Goal: Task Accomplishment & Management: Complete application form

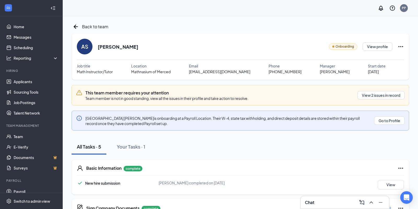
drag, startPoint x: 140, startPoint y: 48, endPoint x: 98, endPoint y: 46, distance: 42.6
click at [98, 46] on div "AS [PERSON_NAME] Onboarding View profile" at bounding box center [240, 47] width 327 height 16
copy h2 "[PERSON_NAME]"
drag, startPoint x: 260, startPoint y: 71, endPoint x: 287, endPoint y: 72, distance: 26.4
click at [287, 72] on div "Job title Math Instructor/Tutor Location [GEOGRAPHIC_DATA] of Merced Email [EMA…" at bounding box center [240, 68] width 327 height 11
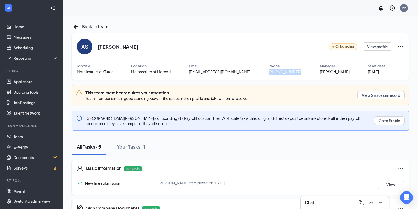
drag, startPoint x: 293, startPoint y: 72, endPoint x: 264, endPoint y: 71, distance: 28.7
click at [268, 71] on div "[PHONE_NUMBER]" at bounding box center [293, 72] width 51 height 6
copy span "[PHONE_NUMBER]"
drag, startPoint x: 248, startPoint y: 72, endPoint x: 191, endPoint y: 73, distance: 56.9
click at [191, 73] on div "Job title Math Instructor/Tutor Location [GEOGRAPHIC_DATA] of Merced Email [EMA…" at bounding box center [240, 68] width 327 height 11
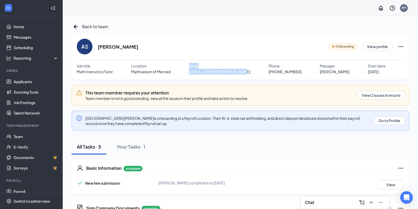
click at [233, 73] on span "[EMAIL_ADDRESS][DOMAIN_NAME]" at bounding box center [219, 72] width 61 height 6
drag, startPoint x: 244, startPoint y: 73, endPoint x: 193, endPoint y: 72, distance: 51.7
click at [193, 72] on span "[EMAIL_ADDRESS][DOMAIN_NAME]" at bounding box center [219, 72] width 61 height 6
copy span "[EMAIL_ADDRESS][DOMAIN_NAME]"
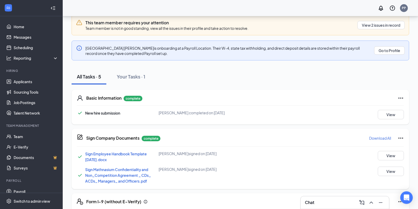
scroll to position [108, 0]
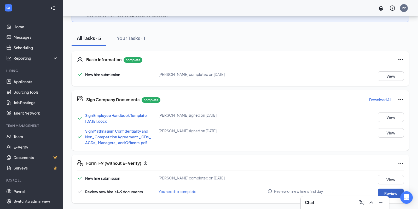
click at [392, 190] on button "Review" at bounding box center [390, 192] width 26 height 9
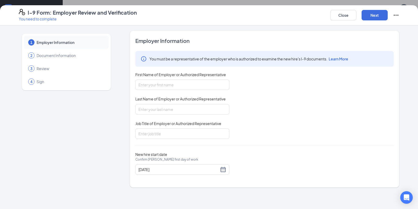
click at [335, 9] on div "Close Next" at bounding box center [364, 15] width 69 height 13
click at [341, 16] on button "Close" at bounding box center [343, 15] width 26 height 10
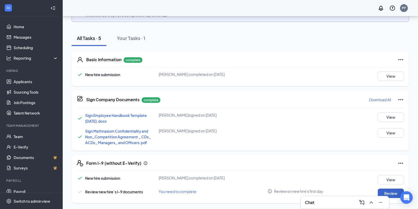
click at [384, 189] on button "Review" at bounding box center [390, 192] width 26 height 9
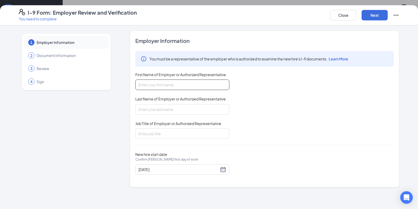
click at [173, 82] on input "First Name of Employer or Authorized Representative" at bounding box center [182, 84] width 94 height 10
type input "Pinky"
type input "[PERSON_NAME]"
type input "Operations Director"
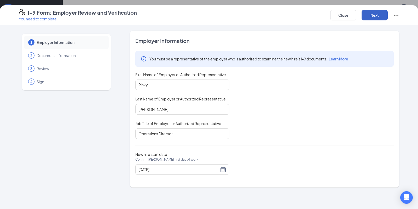
click at [375, 17] on button "Next" at bounding box center [374, 15] width 26 height 10
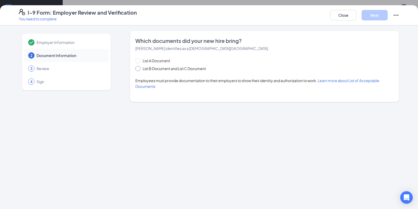
click at [159, 67] on span "List B Document and List C Document" at bounding box center [173, 69] width 67 height 6
click at [139, 67] on input "List B Document and List C Document" at bounding box center [137, 68] width 4 height 4
radio input "true"
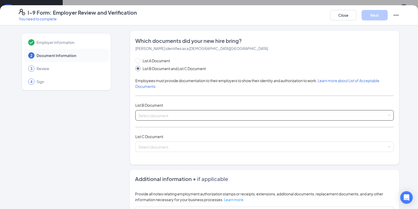
click at [176, 115] on input "search" at bounding box center [262, 114] width 248 height 8
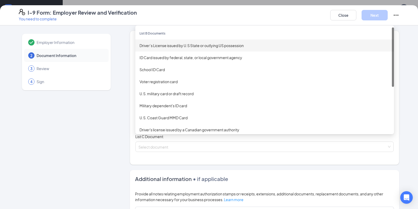
click at [175, 43] on div "Driver’s License issued by U.S State or outlying US possession" at bounding box center [264, 46] width 250 height 6
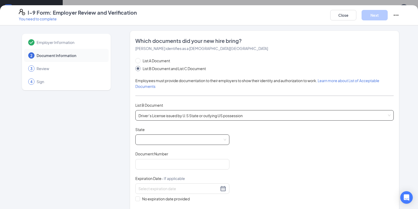
click at [159, 139] on span at bounding box center [182, 139] width 88 height 10
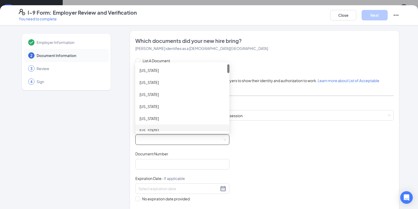
click at [158, 128] on div "[US_STATE]" at bounding box center [182, 130] width 86 height 6
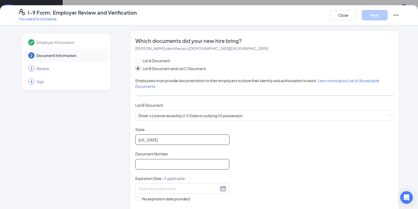
click at [166, 160] on input "Document Number" at bounding box center [182, 164] width 94 height 10
type input "Y6737633"
click at [221, 186] on div at bounding box center [182, 188] width 88 height 6
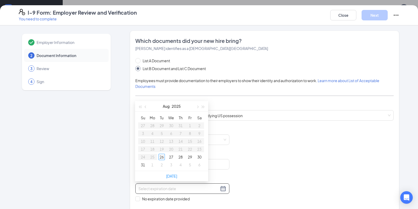
type input "[DATE]"
click at [202, 106] on span "button" at bounding box center [203, 106] width 3 height 3
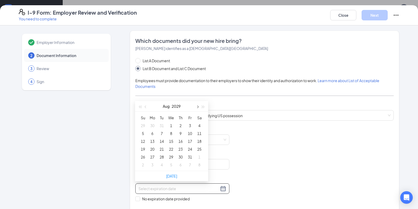
click at [198, 105] on button "button" at bounding box center [197, 106] width 6 height 10
click at [146, 107] on span "button" at bounding box center [146, 106] width 3 height 3
type input "[DATE]"
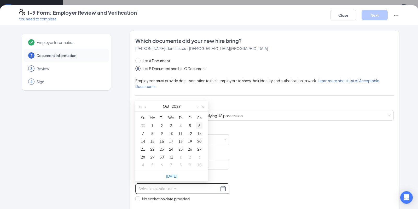
type input "[DATE]"
click at [198, 125] on div "6" at bounding box center [199, 125] width 6 height 6
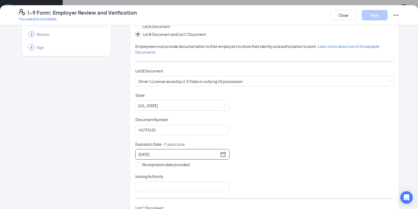
scroll to position [44, 0]
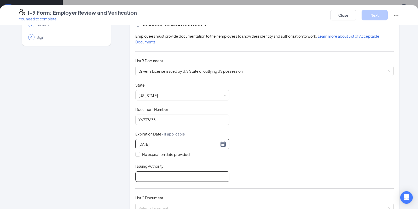
click at [176, 177] on input "Issuing Authority" at bounding box center [182, 176] width 94 height 10
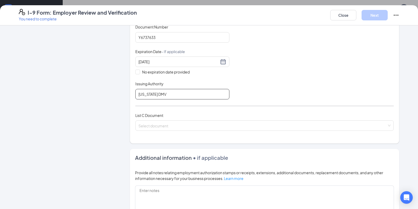
scroll to position [128, 0]
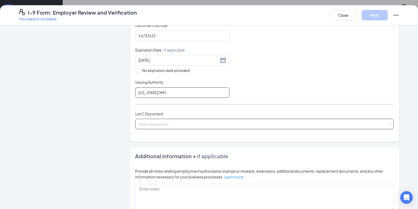
type input "[US_STATE] DMV"
click at [177, 123] on input "search" at bounding box center [262, 123] width 248 height 8
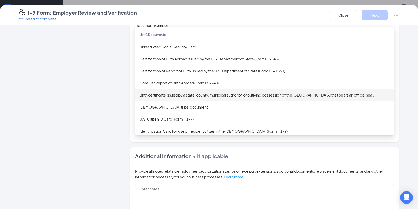
click at [189, 98] on div "Birth certificate issued by a state, county, municipal authority, or outlying p…" at bounding box center [264, 95] width 258 height 12
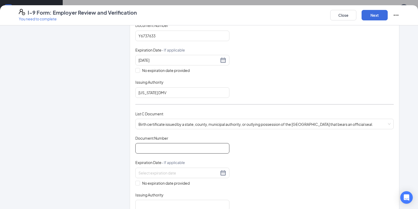
click at [151, 148] on input "Document Number" at bounding box center [182, 148] width 94 height 10
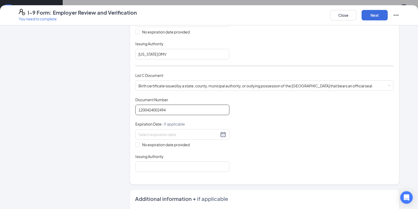
scroll to position [169, 0]
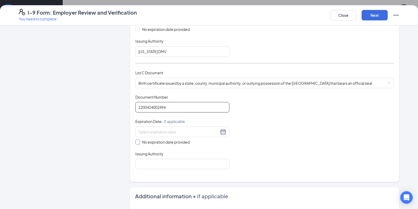
type input "1200424002494"
click at [168, 139] on span "No expiration date provided" at bounding box center [166, 142] width 52 height 6
click at [139, 139] on input "No expiration date provided" at bounding box center [137, 141] width 4 height 4
checkbox input "true"
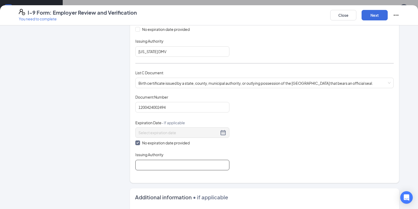
click at [165, 161] on input "Issuing Authority" at bounding box center [182, 165] width 94 height 10
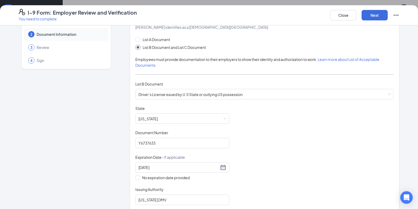
scroll to position [0, 0]
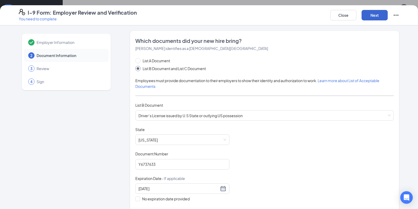
type input "Merced County Health Department"
click at [375, 15] on button "Next" at bounding box center [374, 15] width 26 height 10
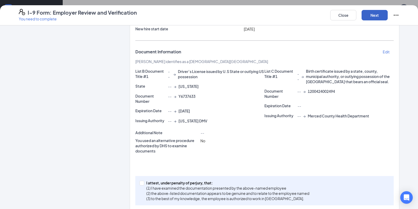
scroll to position [74, 0]
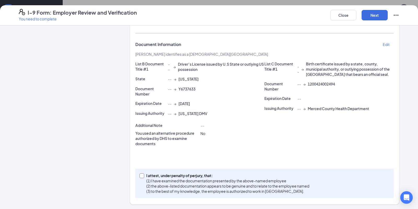
click at [173, 173] on p "I attest, under penalty of perjury, that:" at bounding box center [227, 175] width 163 height 5
click at [143, 173] on input "I attest, under penalty of [PERSON_NAME], that: (1) I have examined the documen…" at bounding box center [141, 175] width 4 height 4
checkbox input "true"
click at [368, 15] on button "Next" at bounding box center [374, 15] width 26 height 10
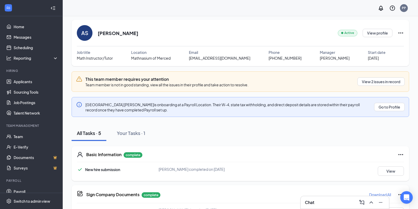
scroll to position [0, 0]
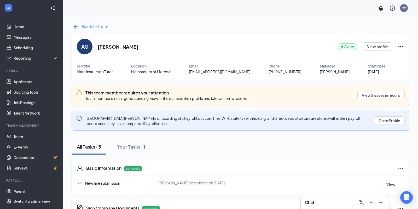
click at [91, 24] on span "Back to team" at bounding box center [95, 26] width 26 height 7
